Goal: Find specific page/section: Find specific page/section

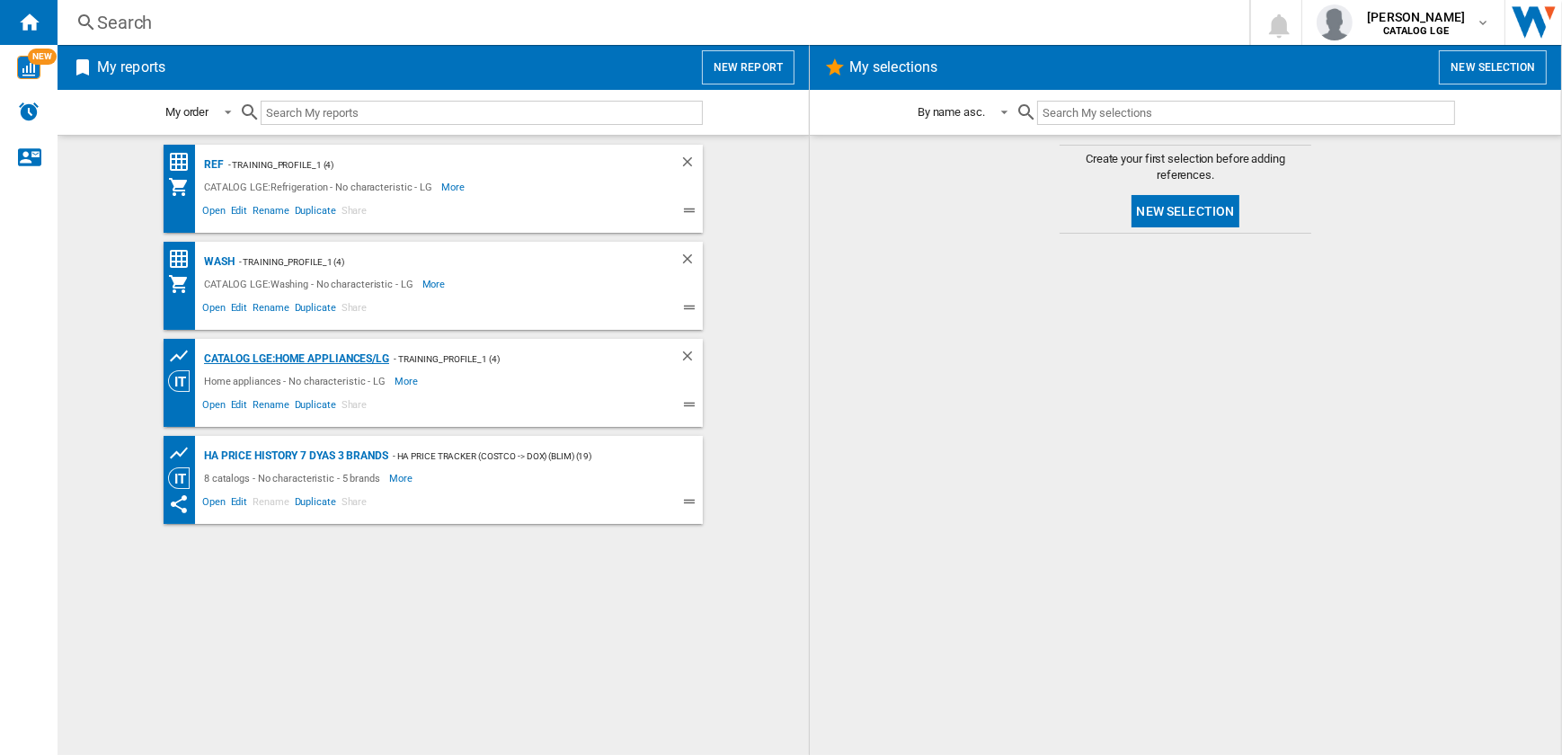
click at [321, 360] on div "CATALOG LGE:Home appliances/LG" at bounding box center [294, 359] width 190 height 22
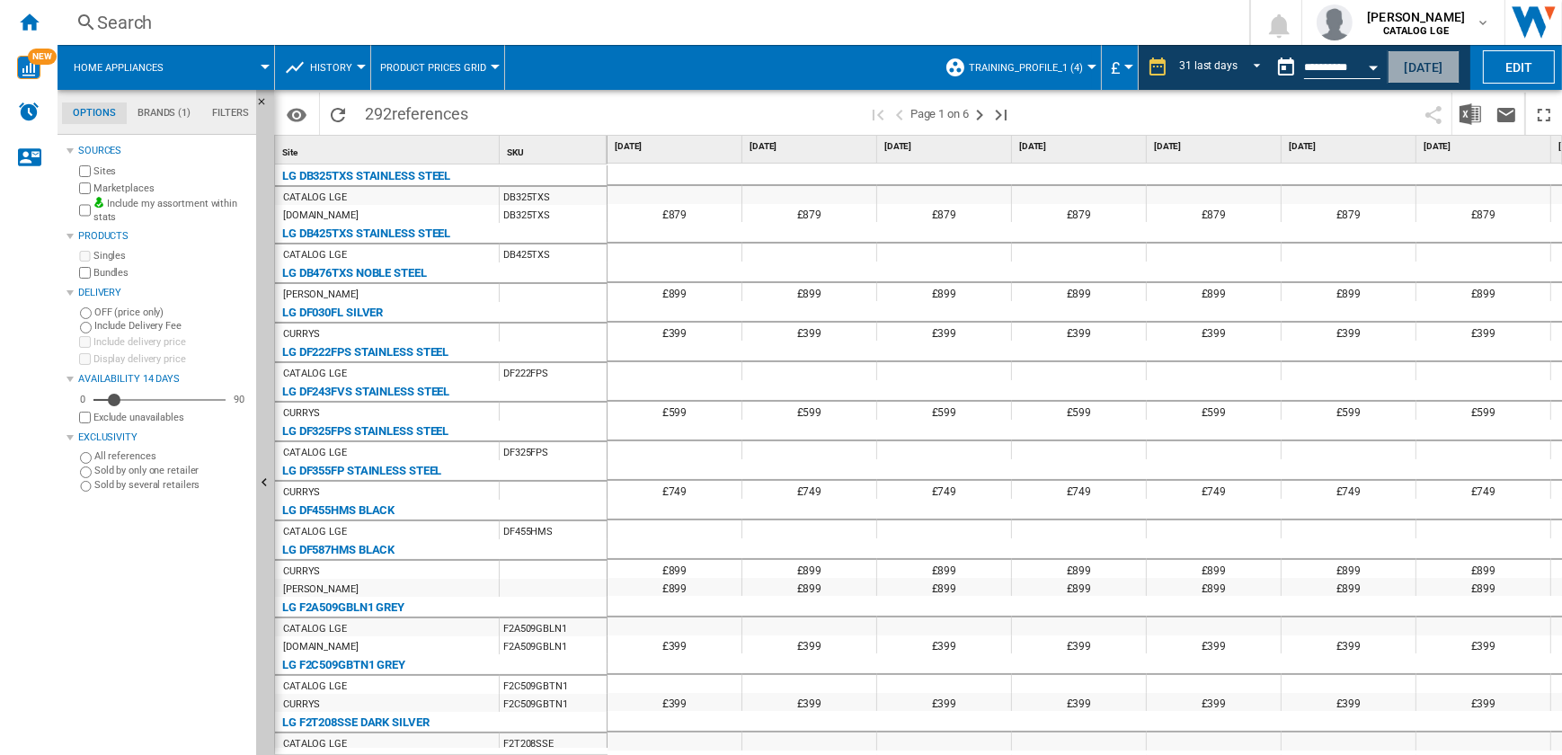
click at [1405, 66] on button "[DATE]" at bounding box center [1423, 66] width 72 height 33
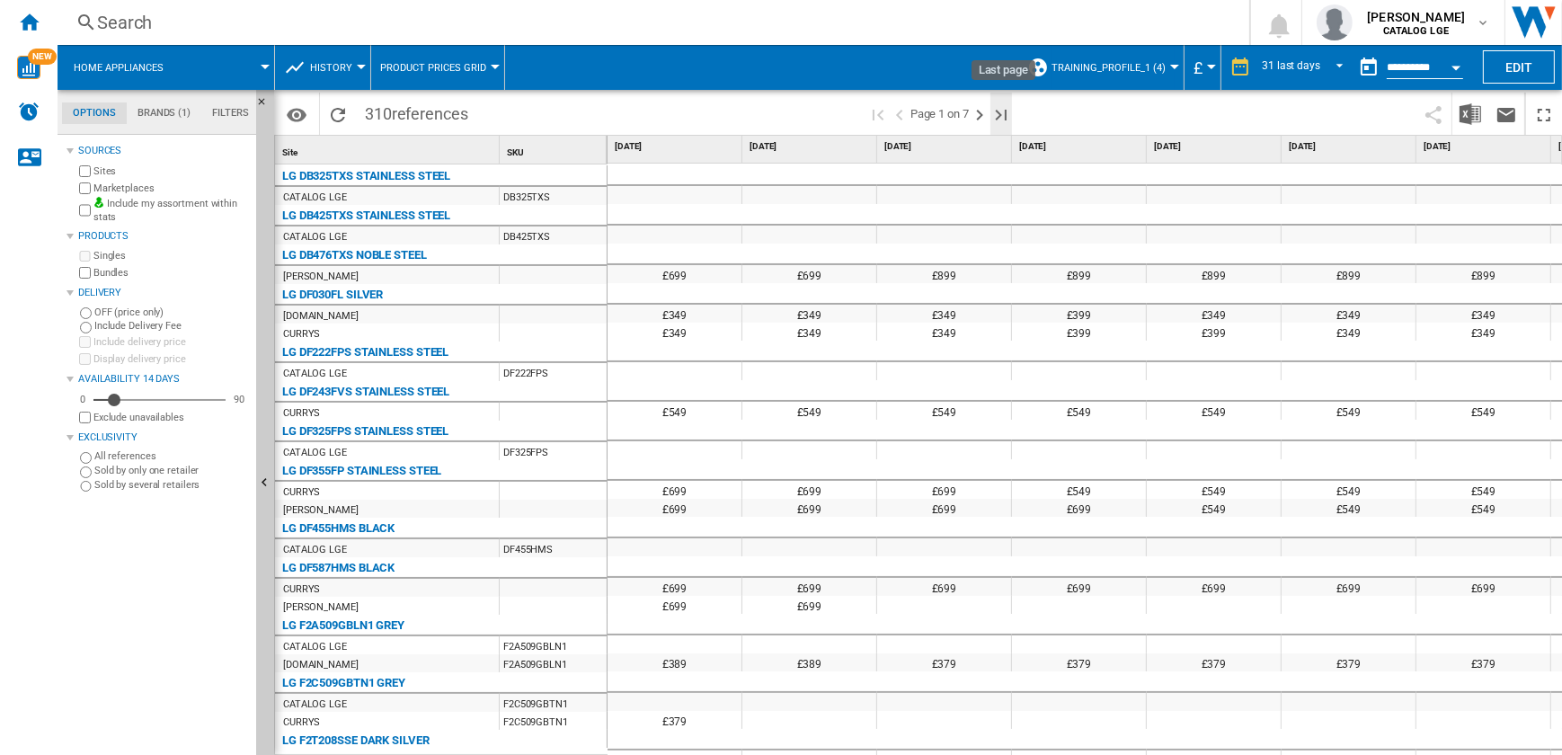
click at [1001, 114] on ng-md-icon "Last page" at bounding box center [1001, 115] width 22 height 22
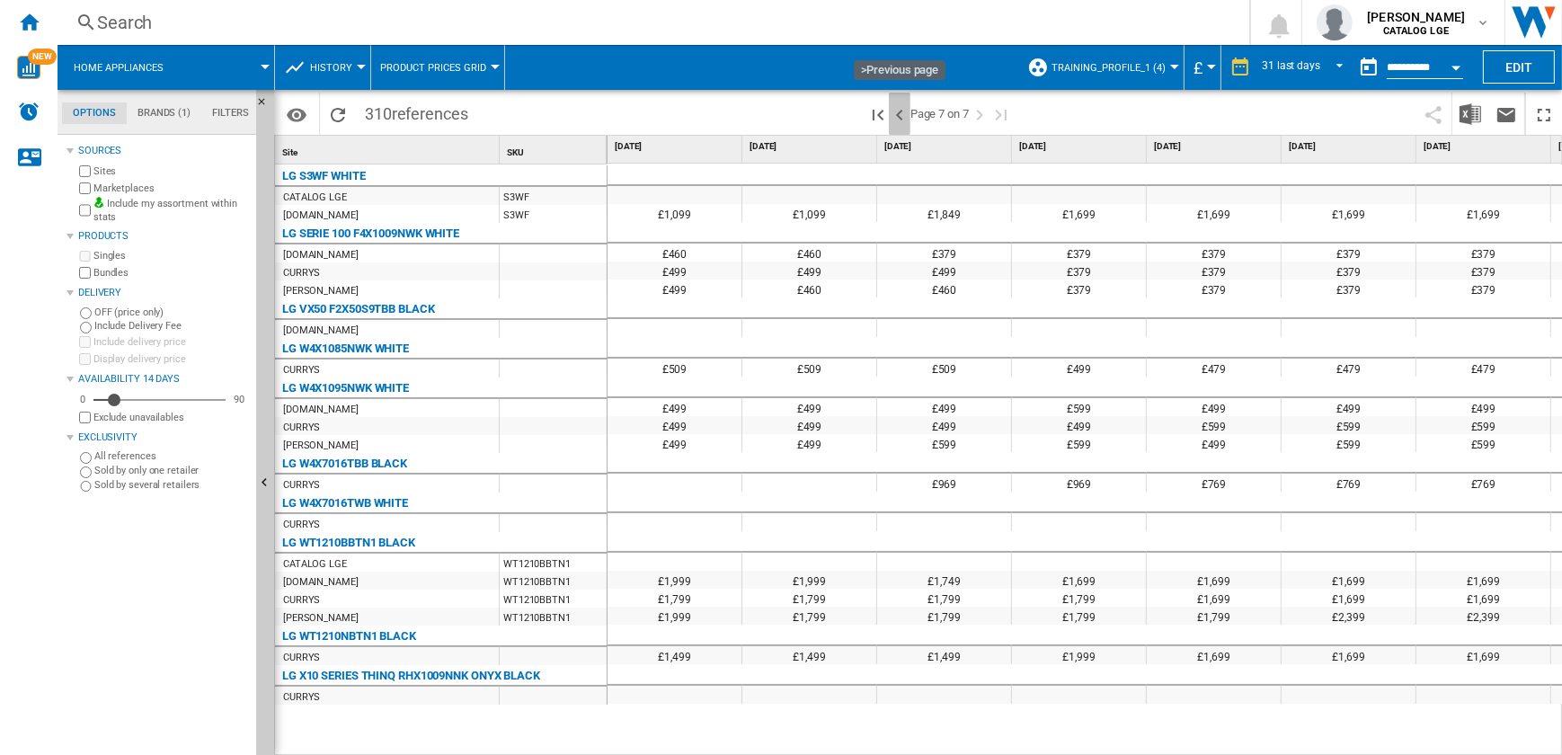
click at [905, 113] on ng-md-icon ">Previous page" at bounding box center [900, 115] width 22 height 22
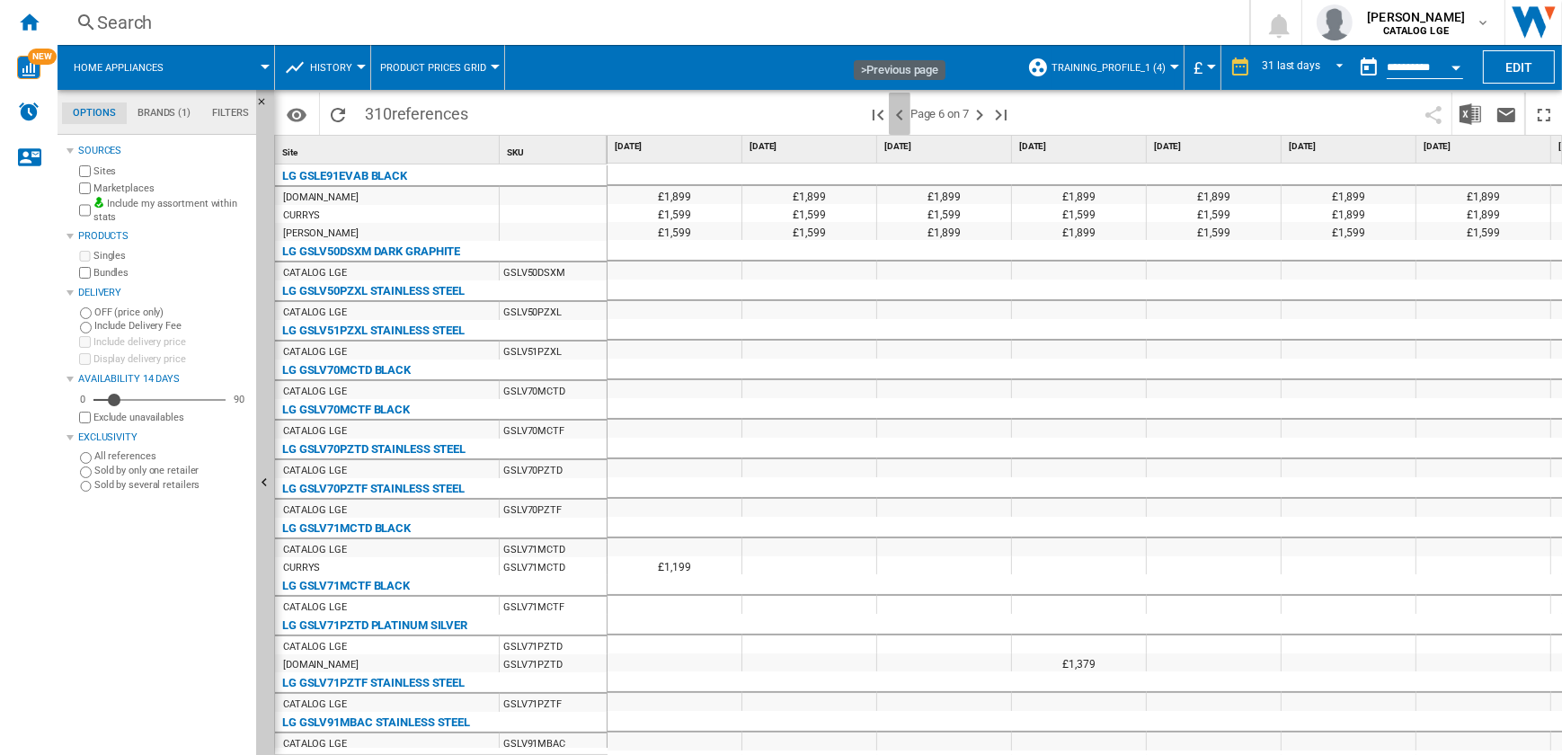
click at [899, 111] on ng-md-icon ">Previous page" at bounding box center [900, 115] width 22 height 22
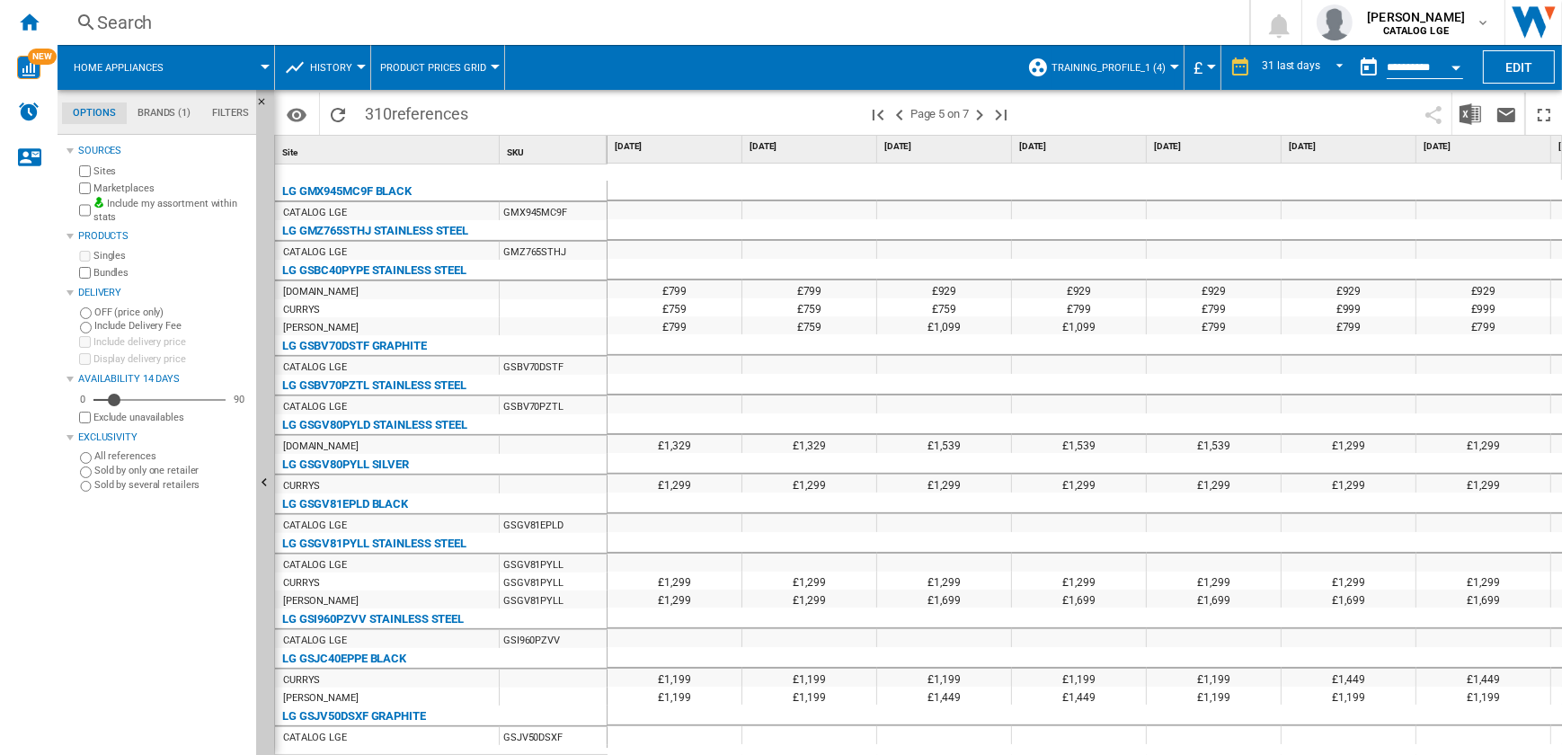
scroll to position [965, 0]
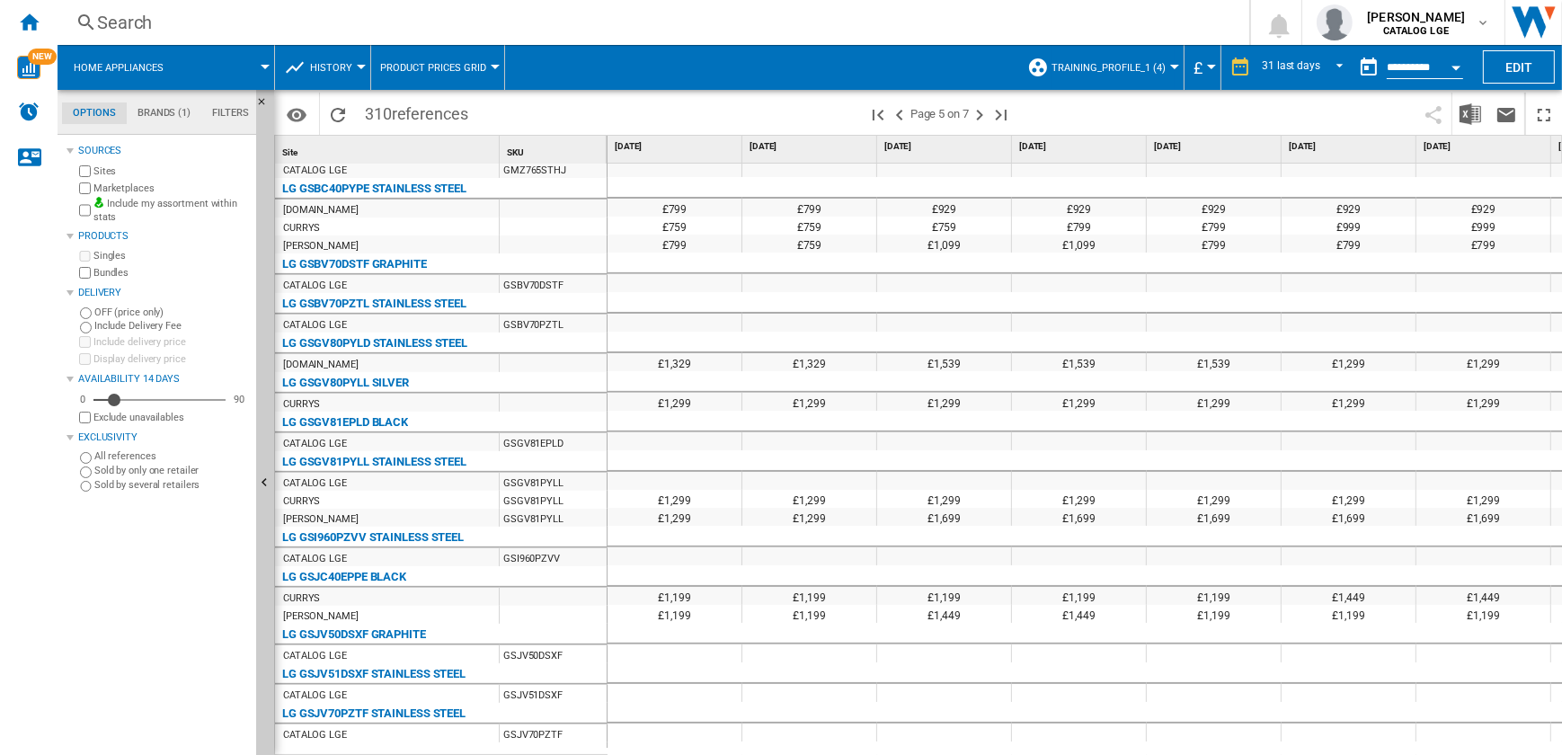
click at [1170, 65] on div at bounding box center [1174, 67] width 9 height 4
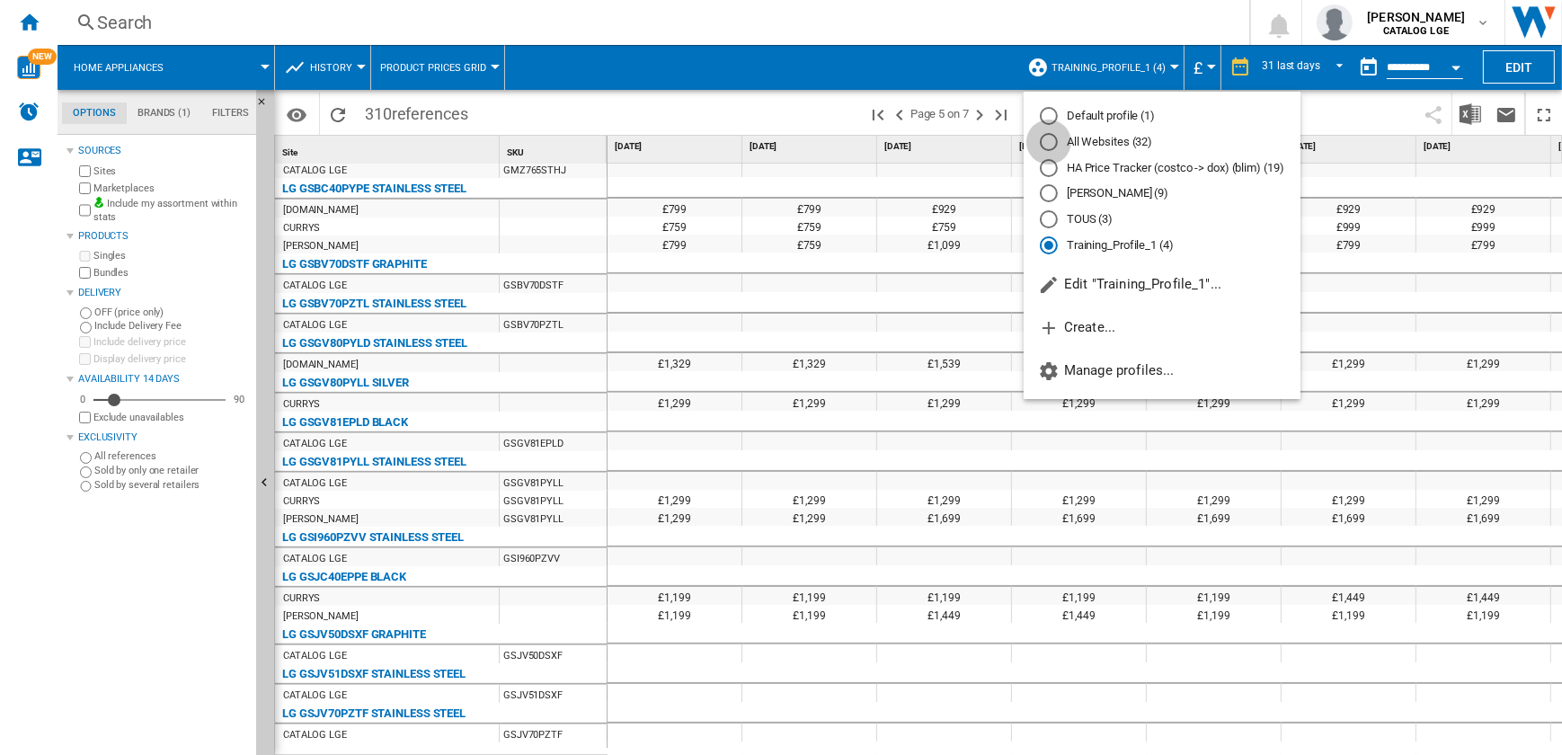
click at [1046, 142] on div "All Websites (32)" at bounding box center [1049, 142] width 18 height 18
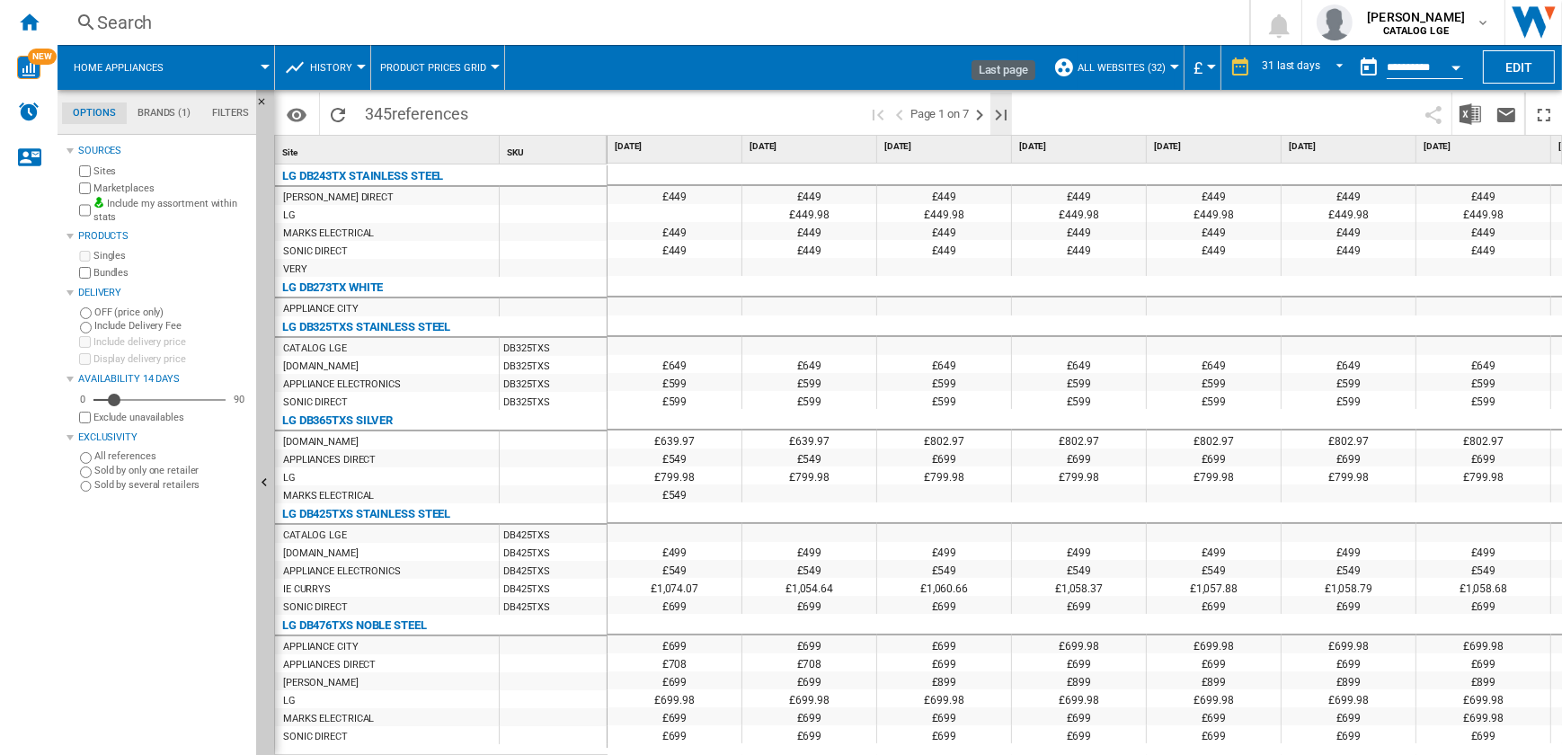
click at [999, 110] on ng-md-icon "Last page" at bounding box center [1001, 115] width 22 height 22
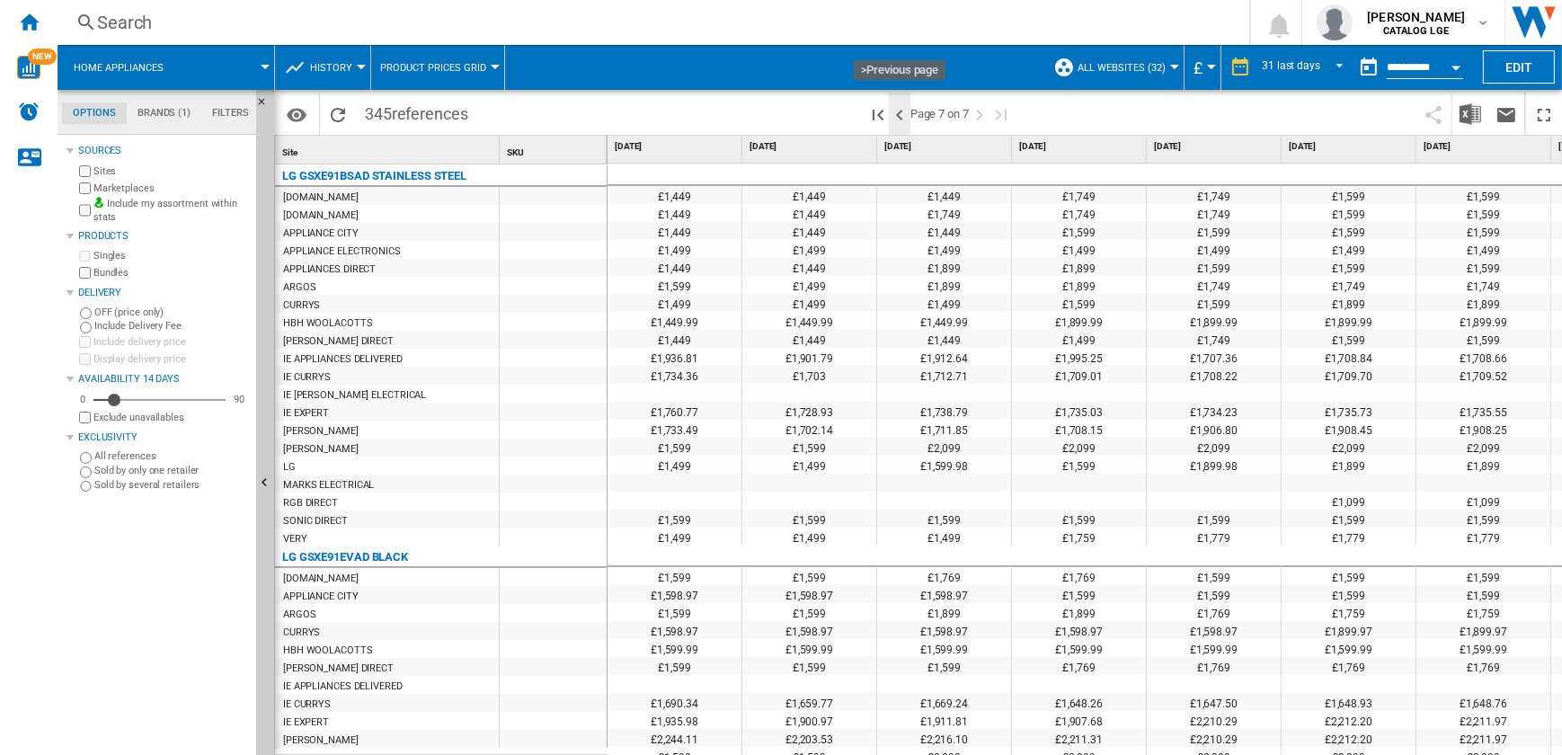
click at [899, 117] on ng-md-icon ">Previous page" at bounding box center [900, 115] width 22 height 22
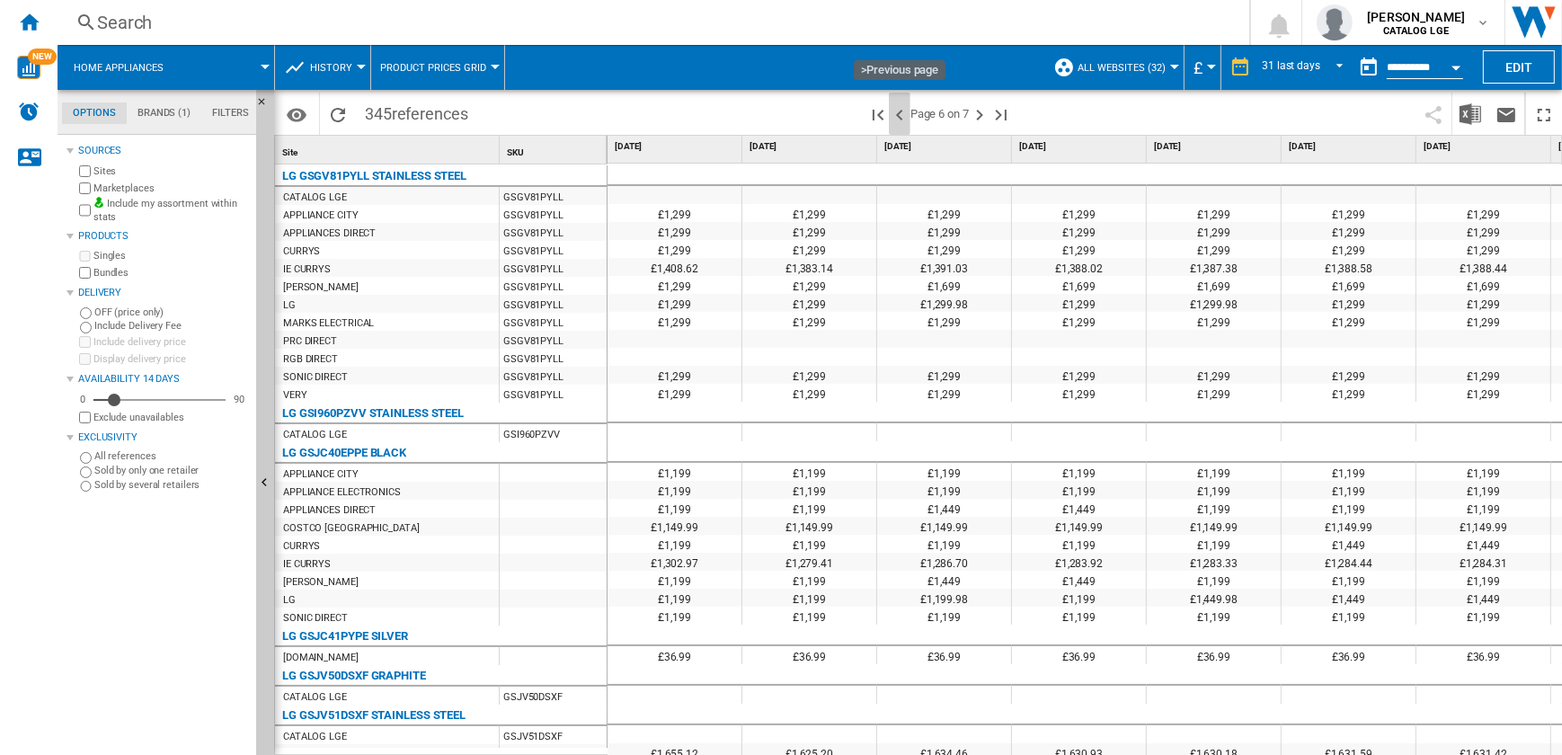
click at [899, 117] on ng-md-icon ">Previous page" at bounding box center [900, 115] width 22 height 22
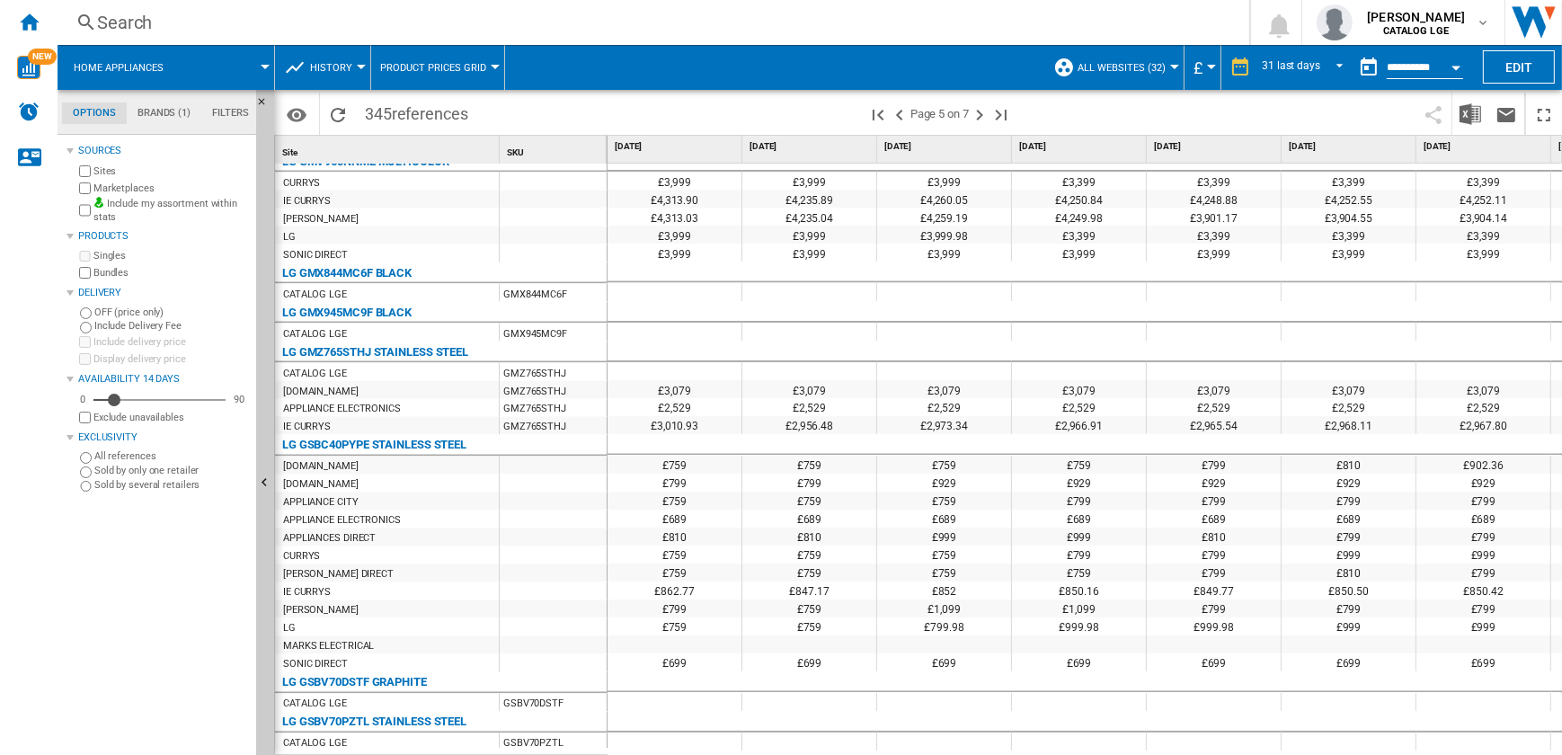
scroll to position [4421, 0]
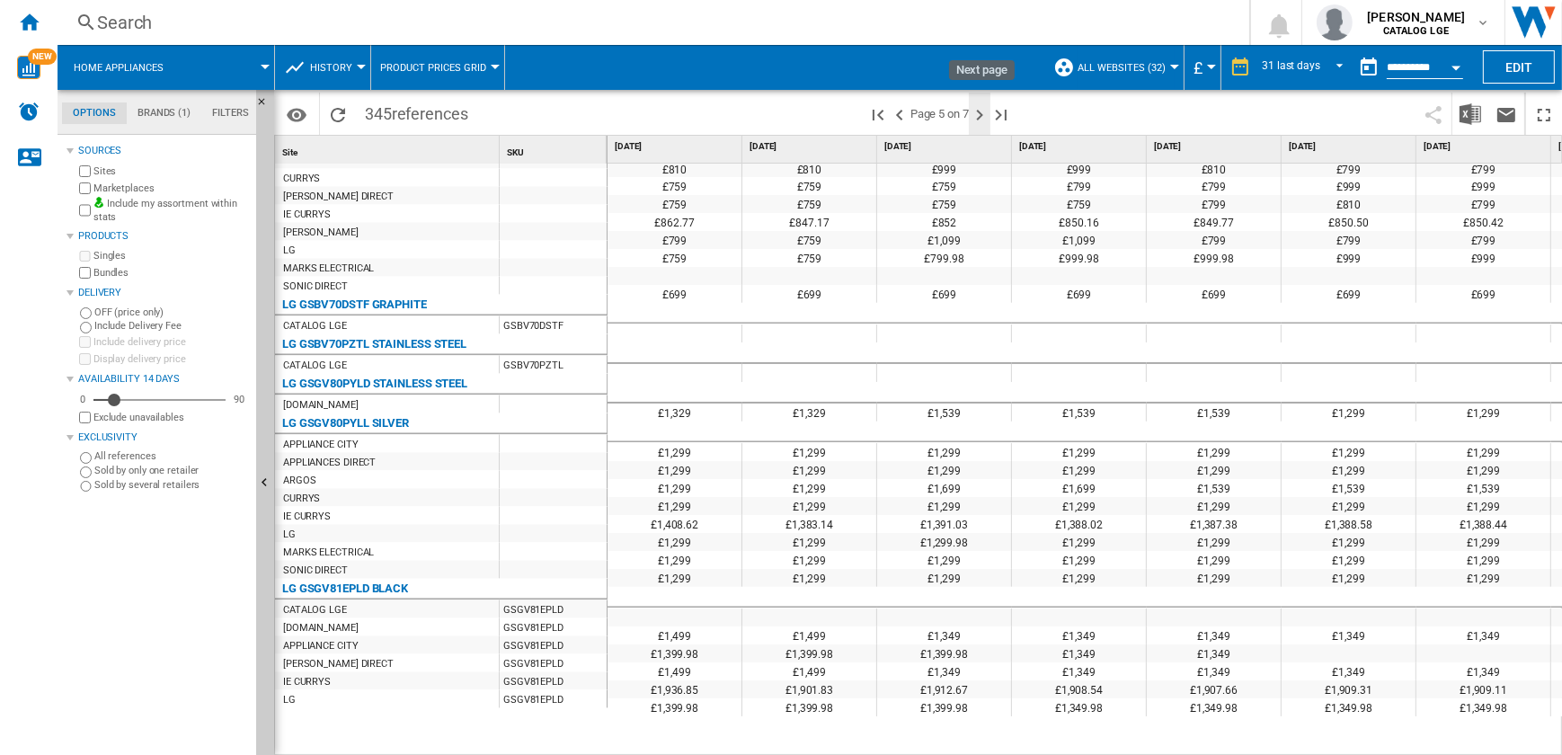
click at [981, 114] on ng-md-icon "Next page" at bounding box center [980, 115] width 22 height 22
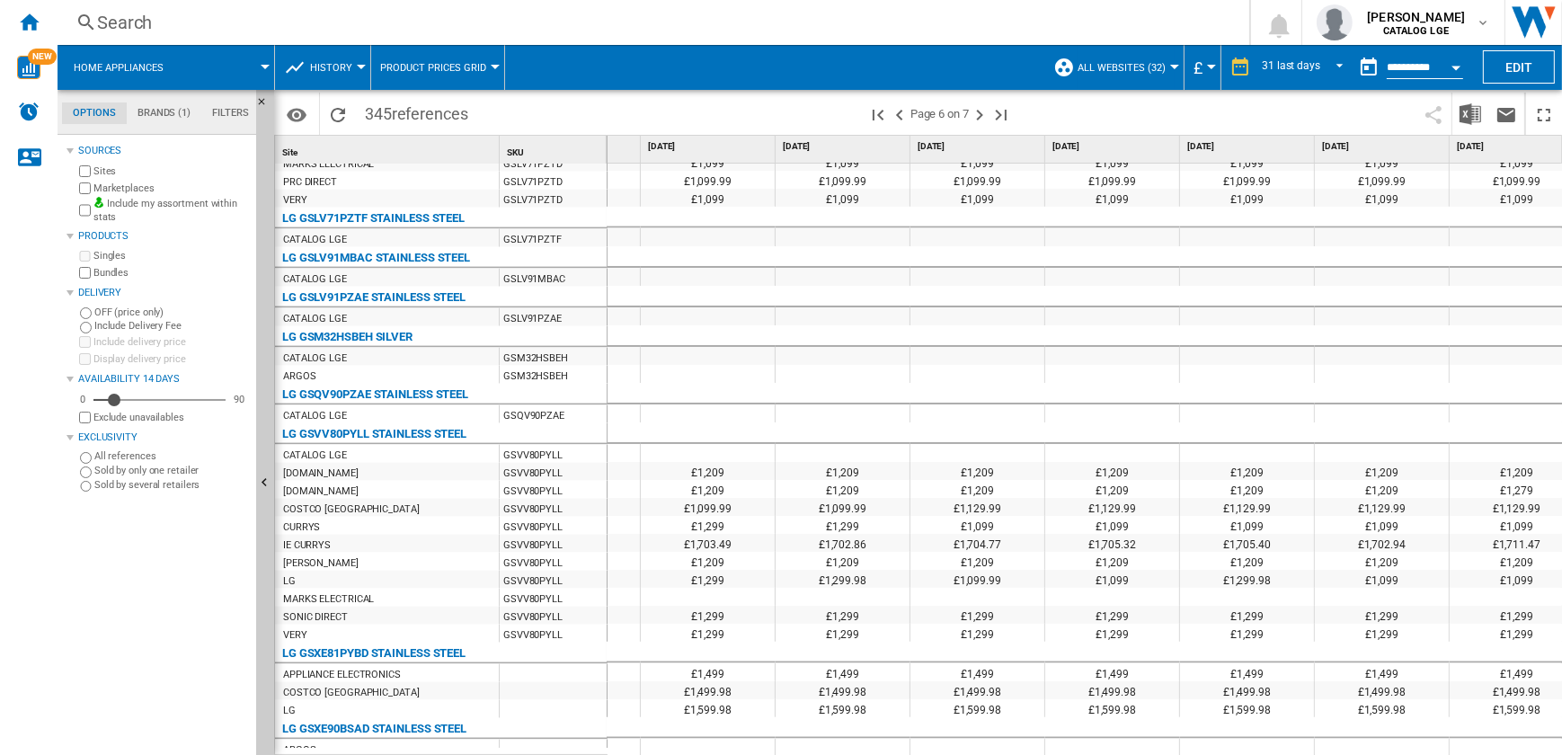
scroll to position [0, 1341]
